Goal: Task Accomplishment & Management: Manage account settings

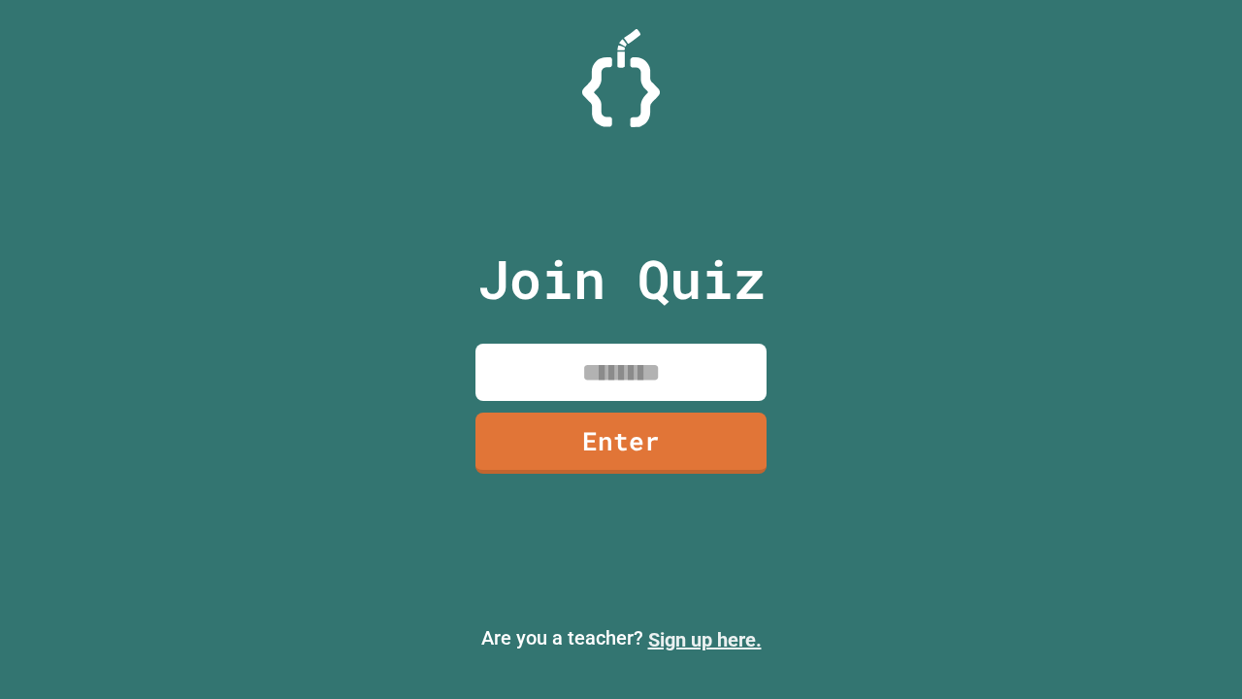
click at [704, 639] on link "Sign up here." at bounding box center [705, 639] width 114 height 23
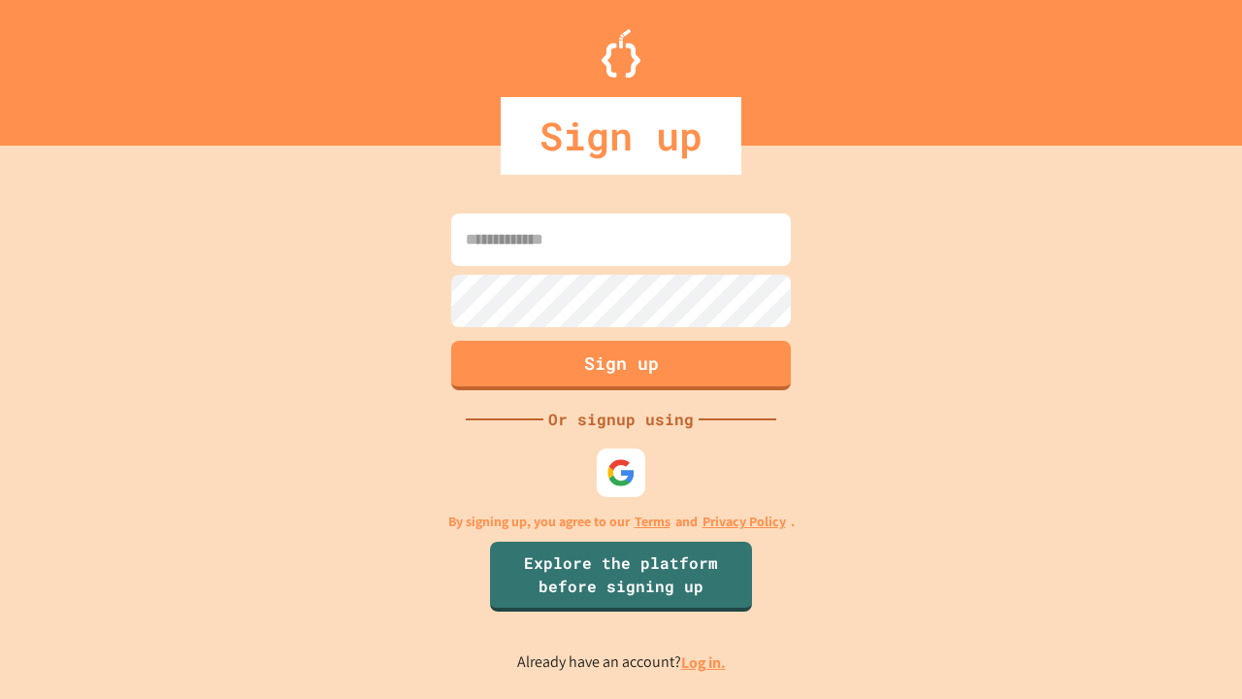
click at [704, 662] on link "Log in." at bounding box center [703, 662] width 45 height 20
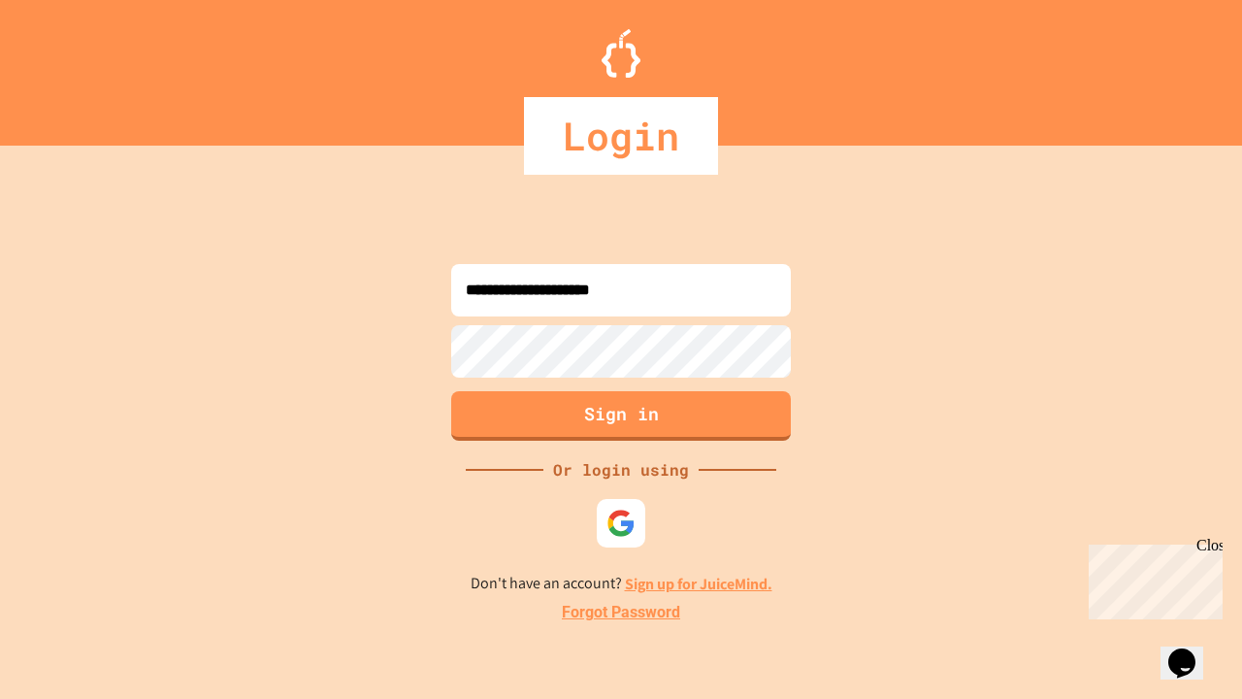
type input "**********"
